Goal: Share content

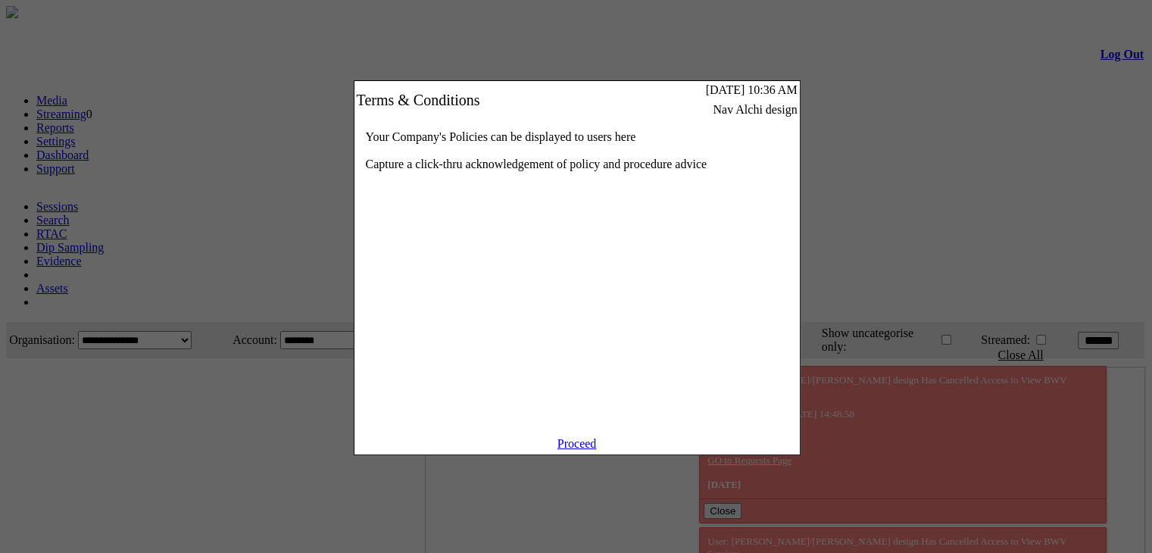
click at [576, 450] on link "Proceed" at bounding box center [576, 443] width 39 height 13
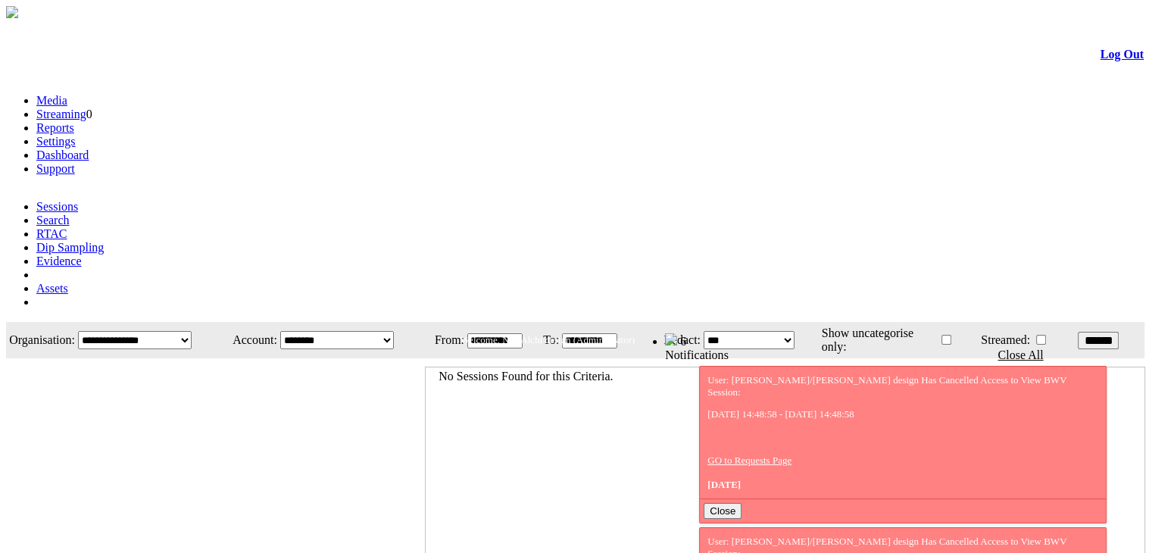
click at [82, 255] on link "Evidence" at bounding box center [58, 261] width 45 height 13
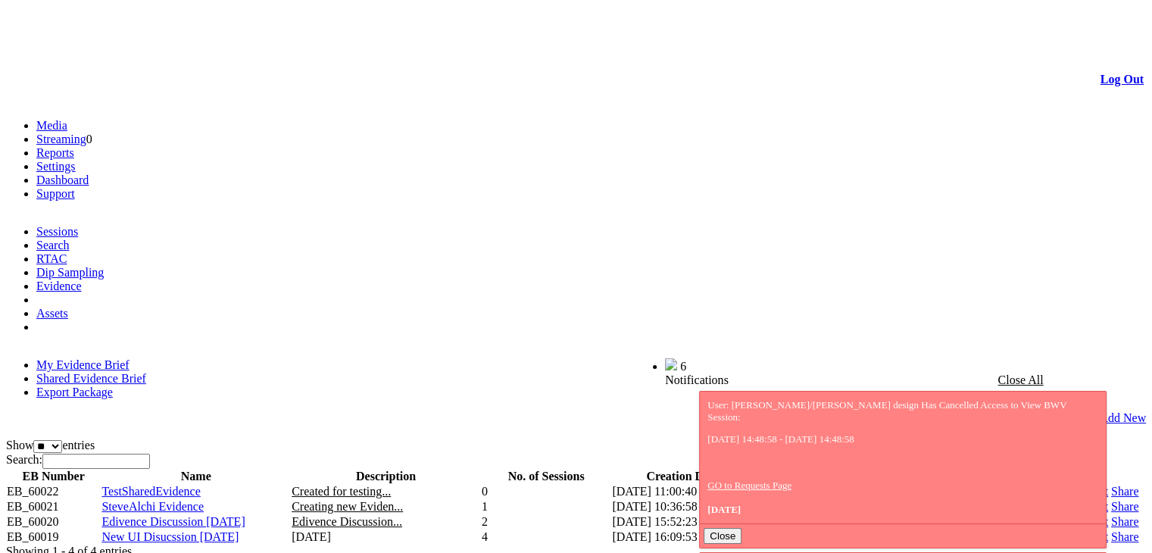
click at [1111, 515] on link "Share" at bounding box center [1124, 521] width 27 height 13
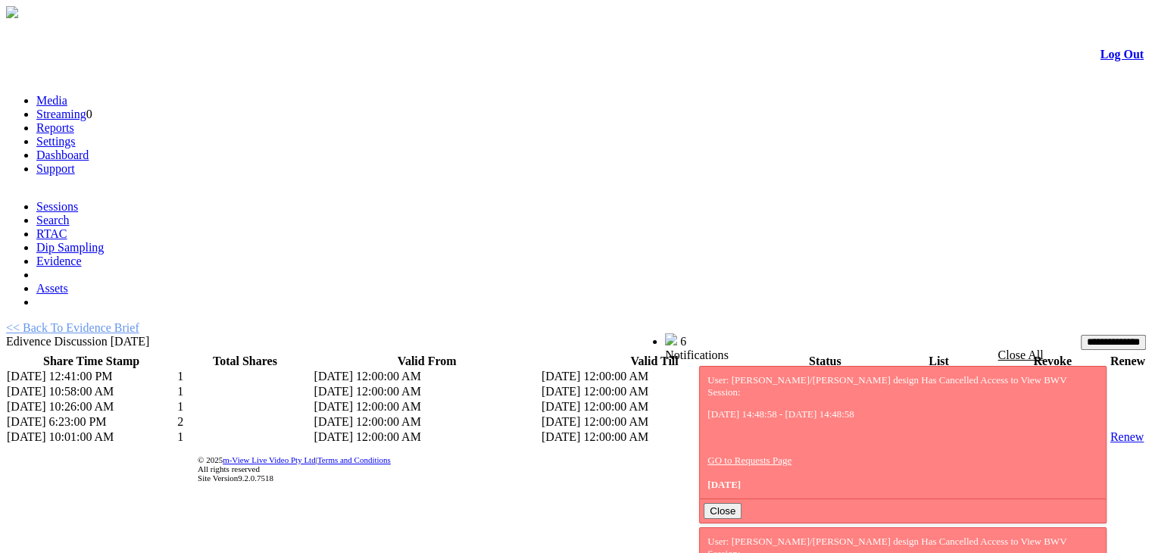
click at [882, 370] on link "List" at bounding box center [891, 376] width 19 height 13
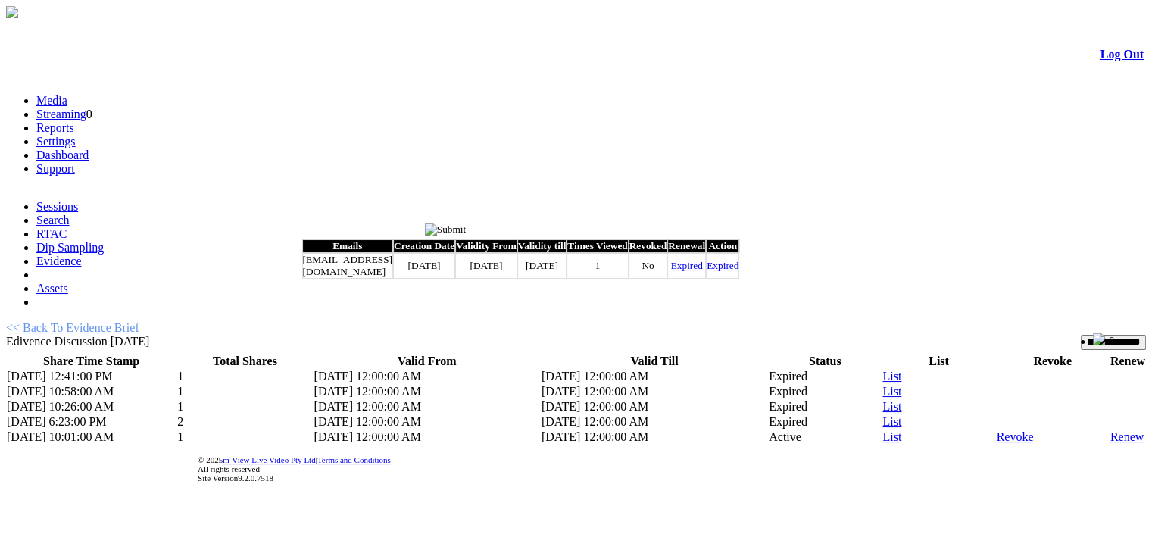
click at [467, 230] on input "image" at bounding box center [446, 229] width 42 height 12
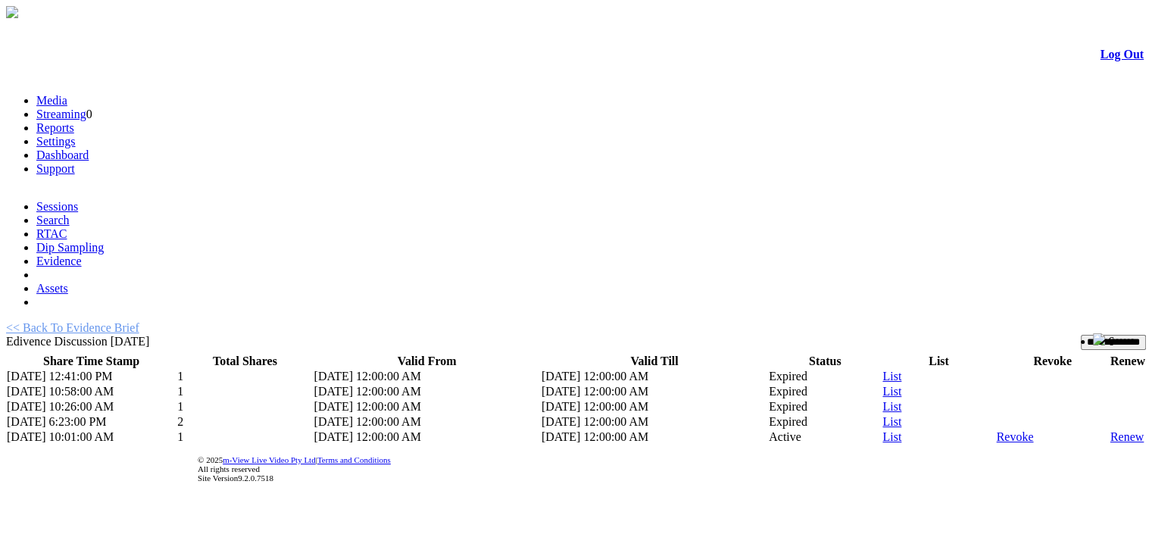
click at [882, 385] on link "List" at bounding box center [891, 391] width 19 height 13
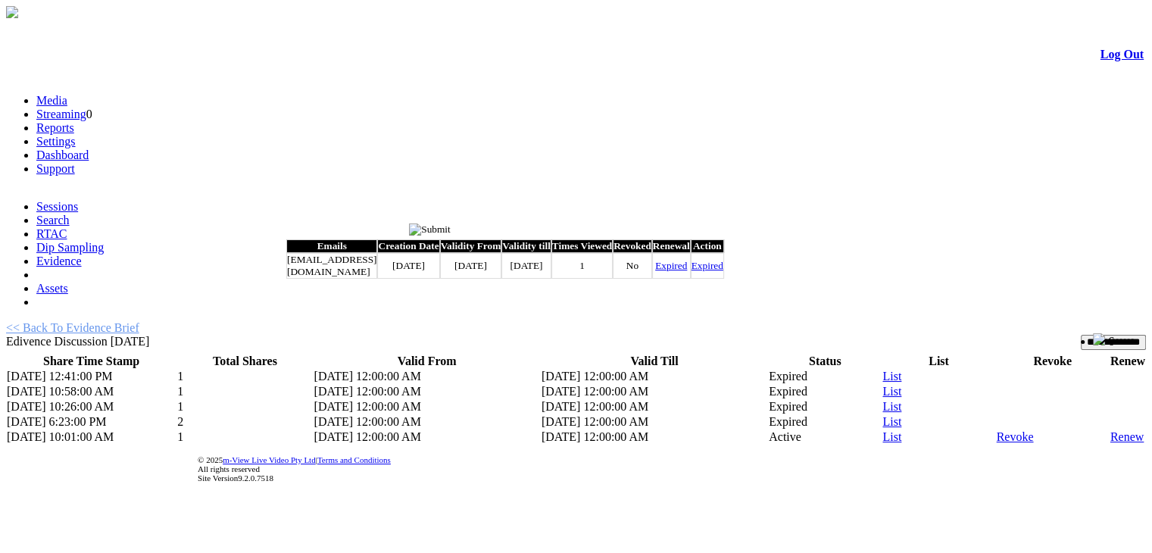
click at [451, 234] on input "image" at bounding box center [430, 229] width 42 height 12
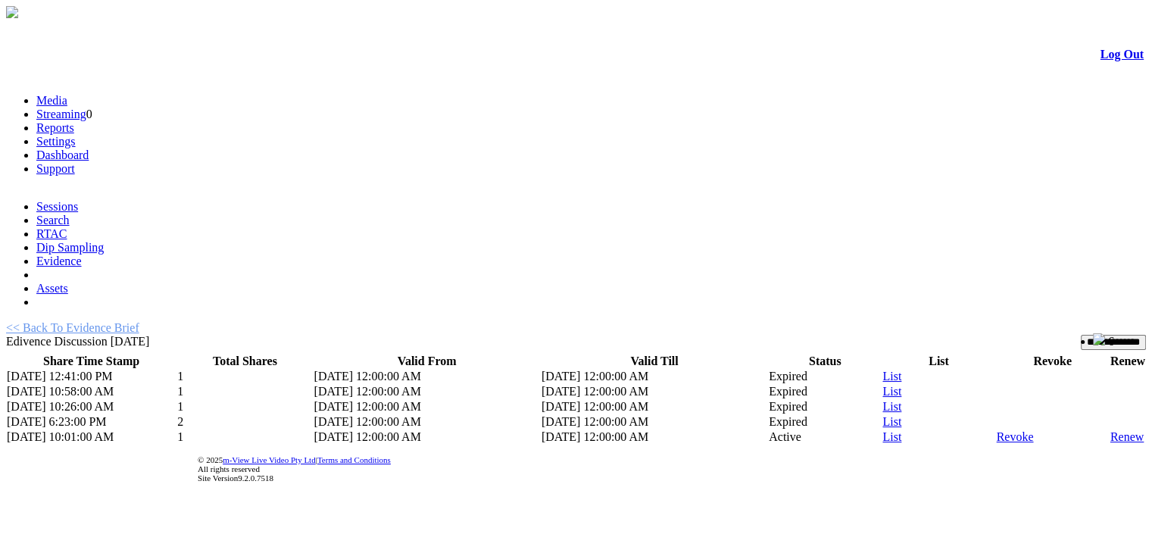
click at [882, 400] on link "List" at bounding box center [891, 406] width 19 height 13
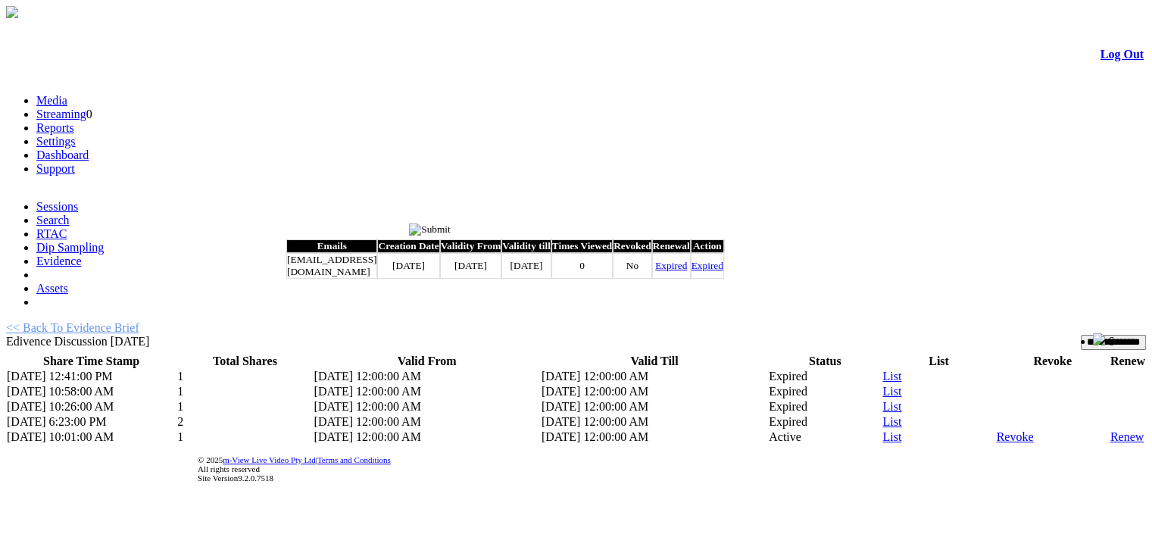
click at [451, 227] on input "image" at bounding box center [430, 229] width 42 height 12
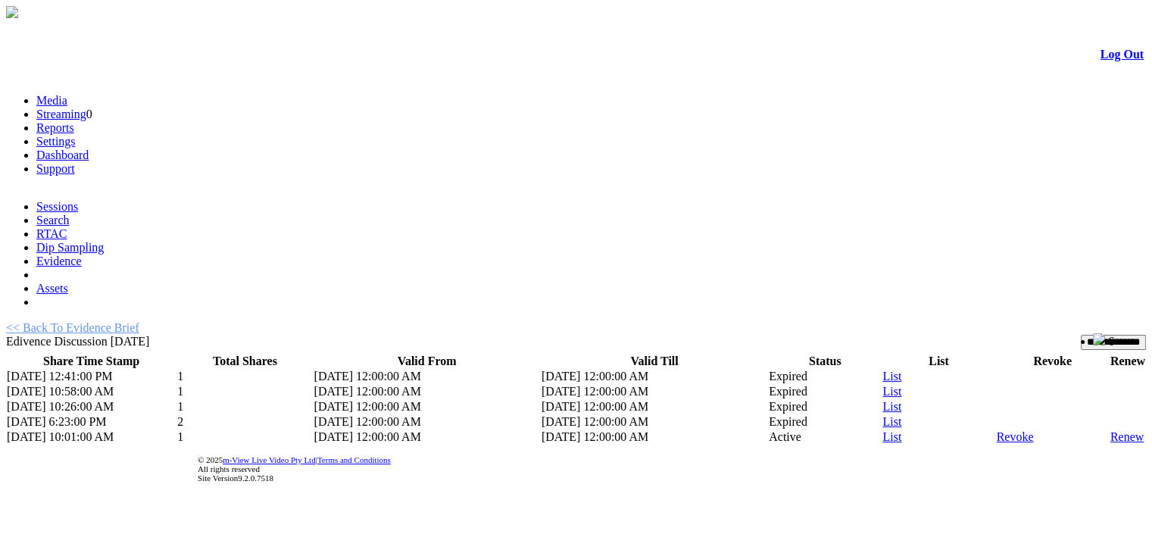
click at [882, 430] on link "List" at bounding box center [891, 436] width 19 height 13
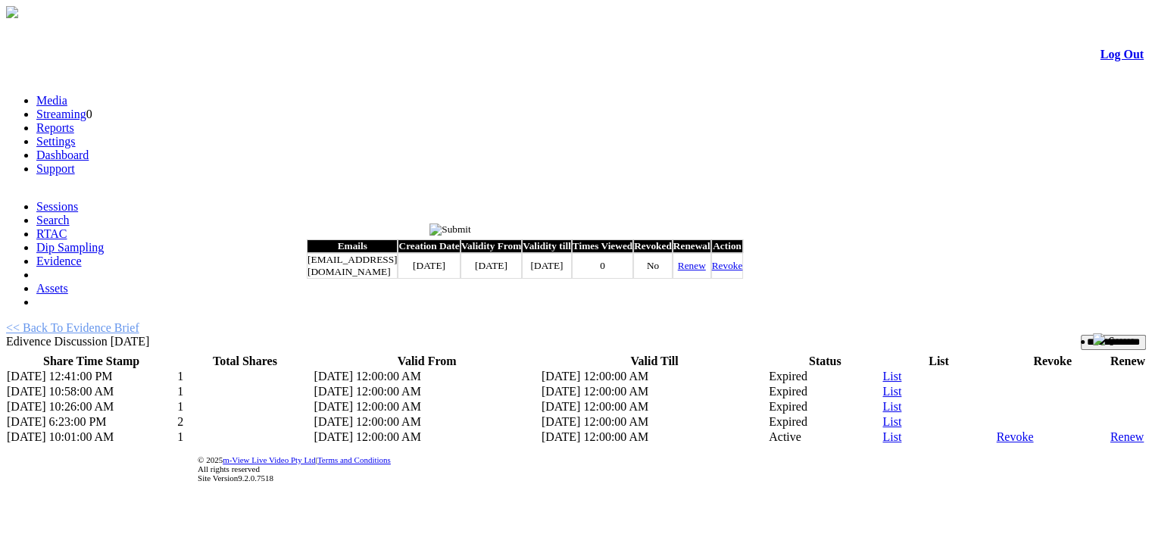
click at [471, 227] on input "image" at bounding box center [450, 229] width 42 height 12
